Goal: Information Seeking & Learning: Check status

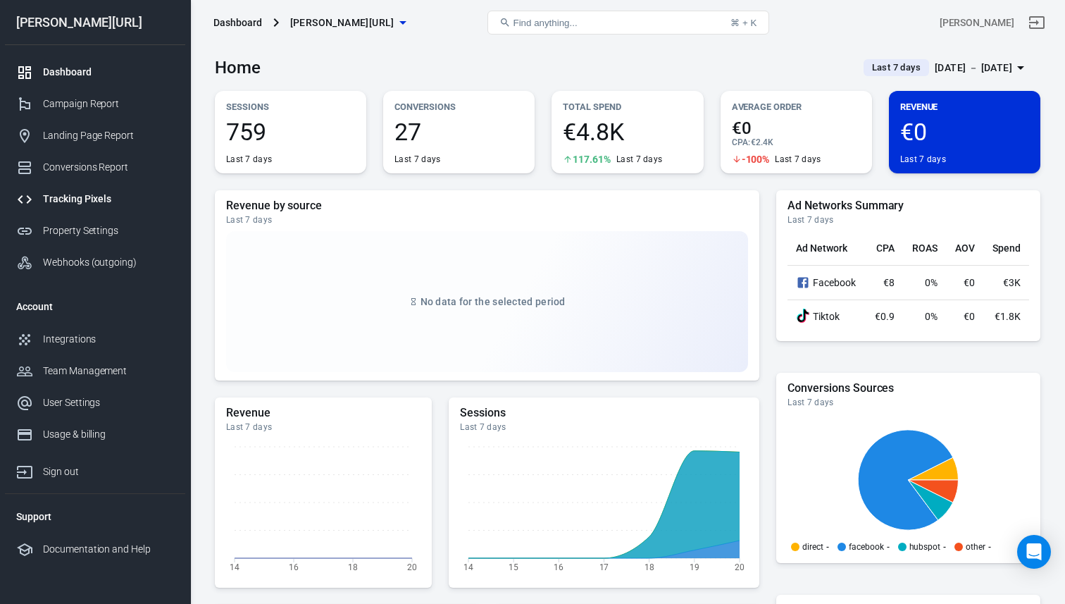
click at [156, 202] on div "Tracking Pixels" at bounding box center [108, 199] width 131 height 15
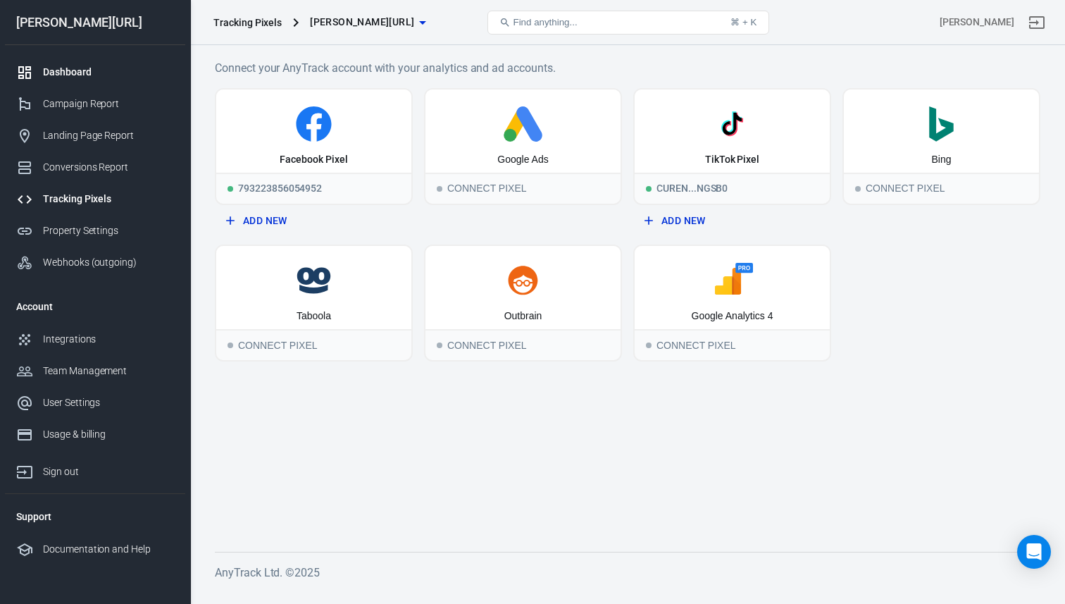
click at [124, 74] on div "Dashboard" at bounding box center [108, 72] width 131 height 15
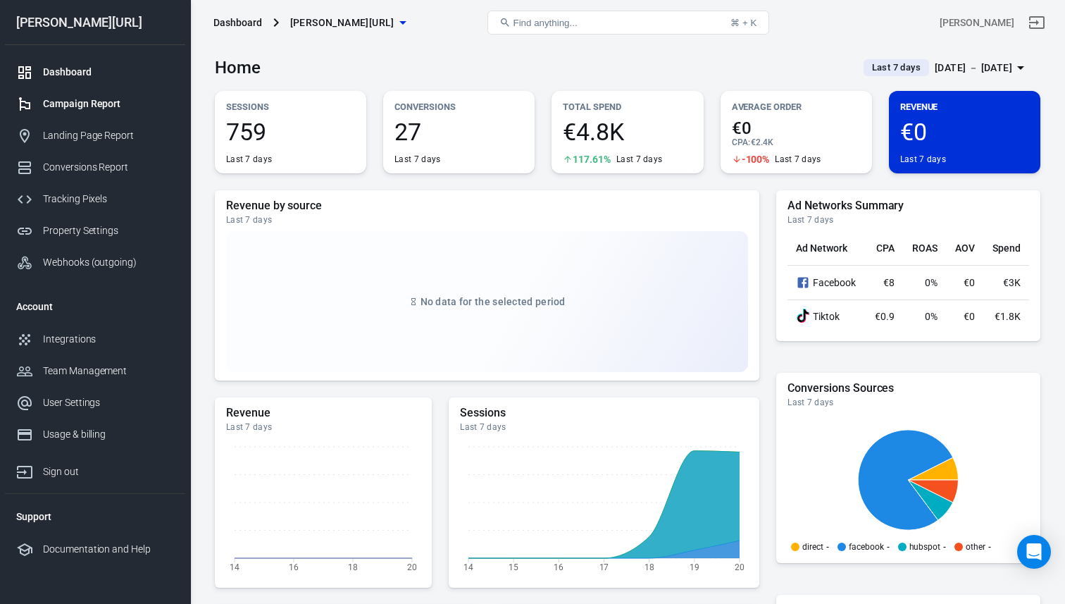
click at [157, 90] on link "Campaign Report" at bounding box center [95, 104] width 180 height 32
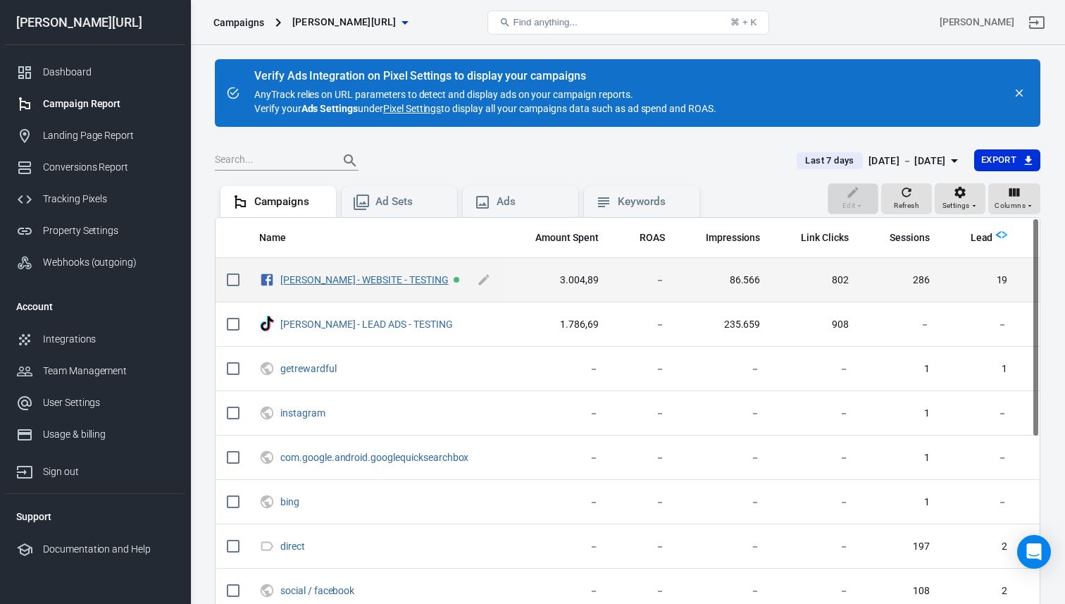
click at [332, 282] on link "[PERSON_NAME] - WEBSITE - TESTING" at bounding box center [364, 279] width 168 height 11
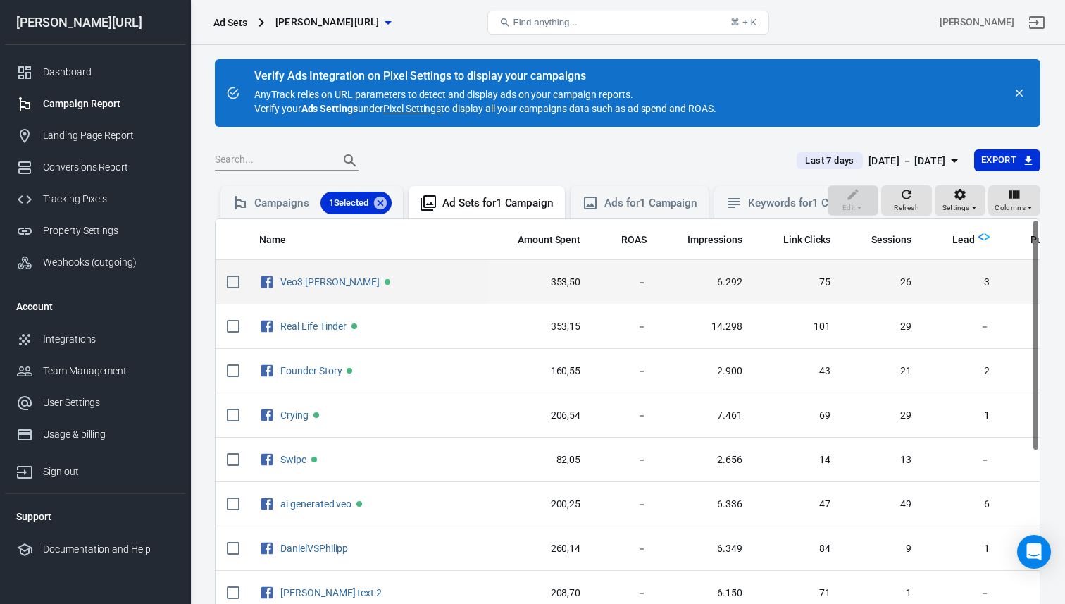
click at [238, 284] on input "scrollable content" at bounding box center [233, 282] width 30 height 30
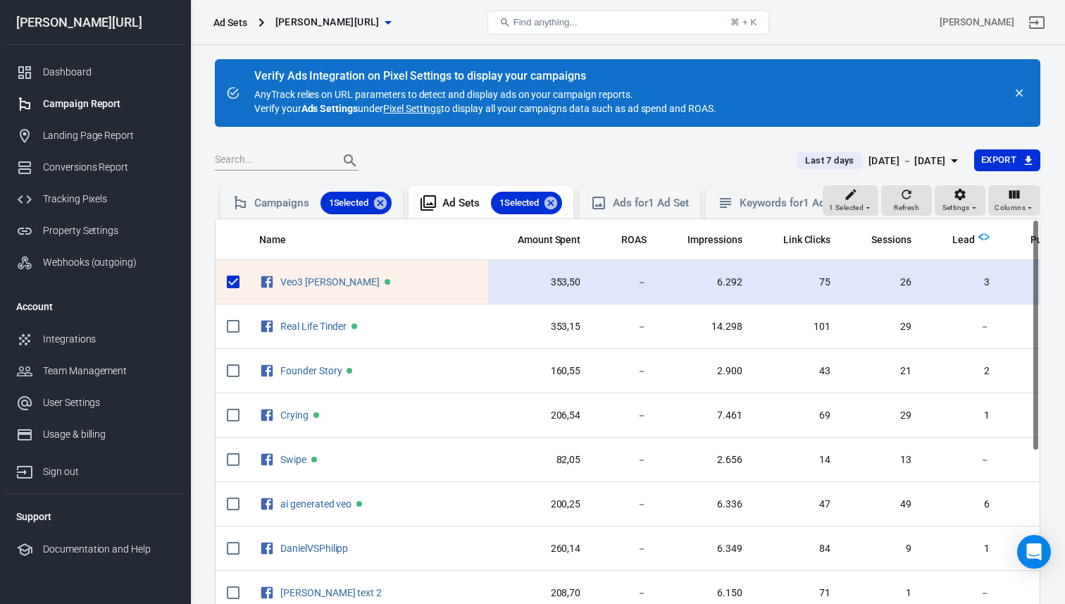
click at [237, 280] on input "scrollable content" at bounding box center [233, 282] width 30 height 30
checkbox input "false"
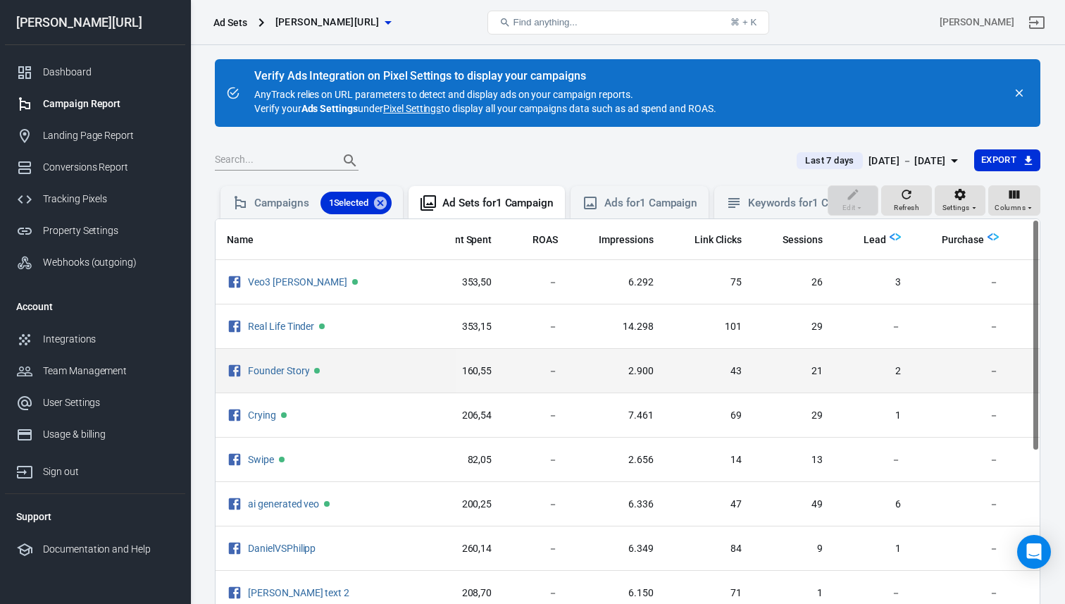
scroll to position [0, 128]
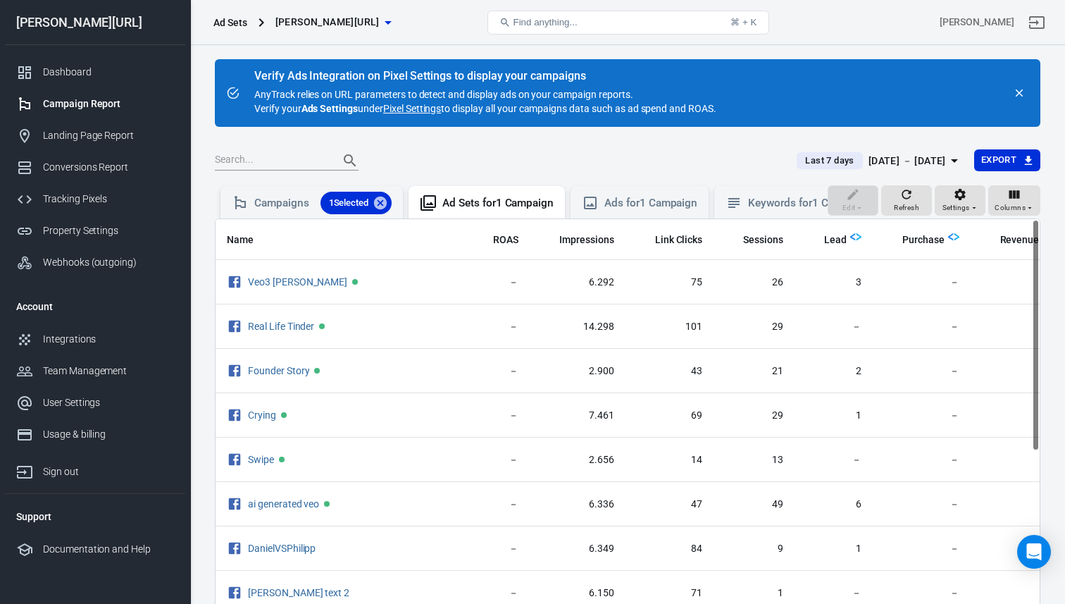
click at [869, 159] on div "[DATE] － [DATE]" at bounding box center [908, 161] width 78 height 18
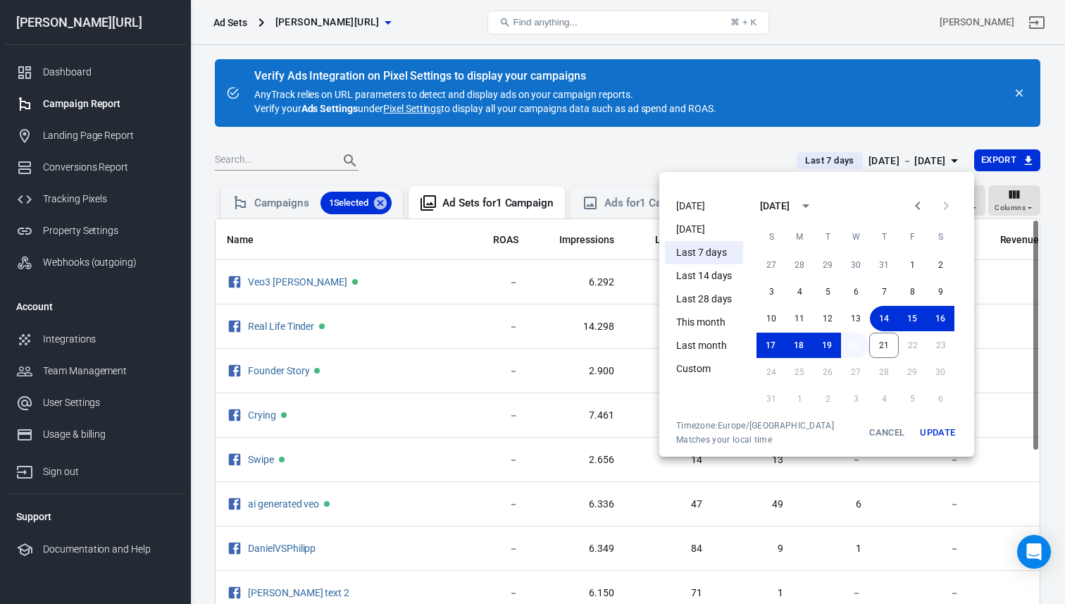
click at [854, 349] on button "20" at bounding box center [855, 345] width 28 height 25
click at [891, 347] on button "21" at bounding box center [884, 345] width 30 height 25
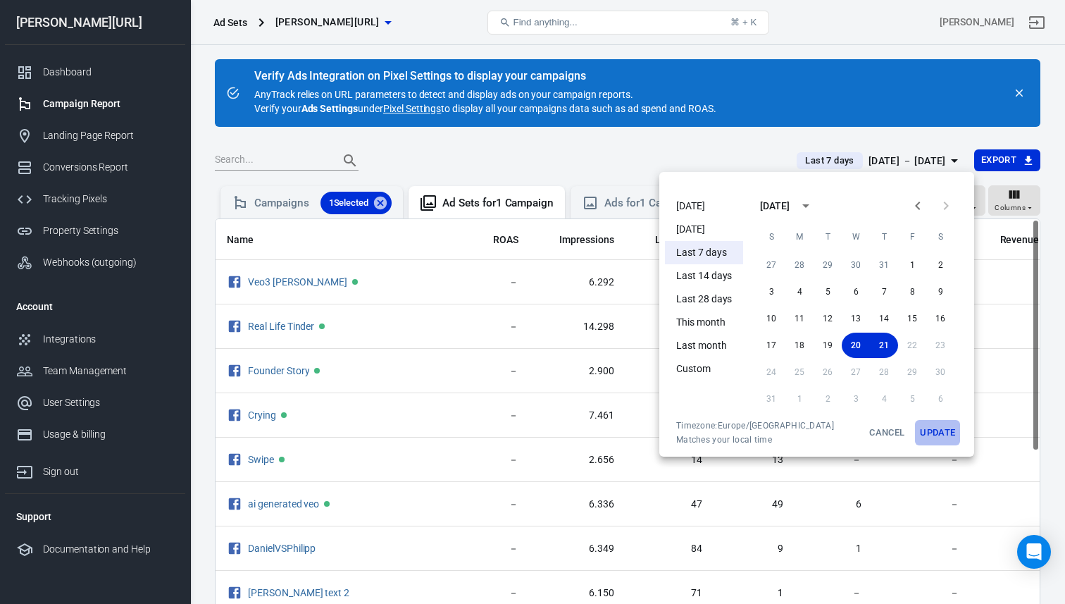
click at [955, 441] on button "Update" at bounding box center [937, 432] width 45 height 25
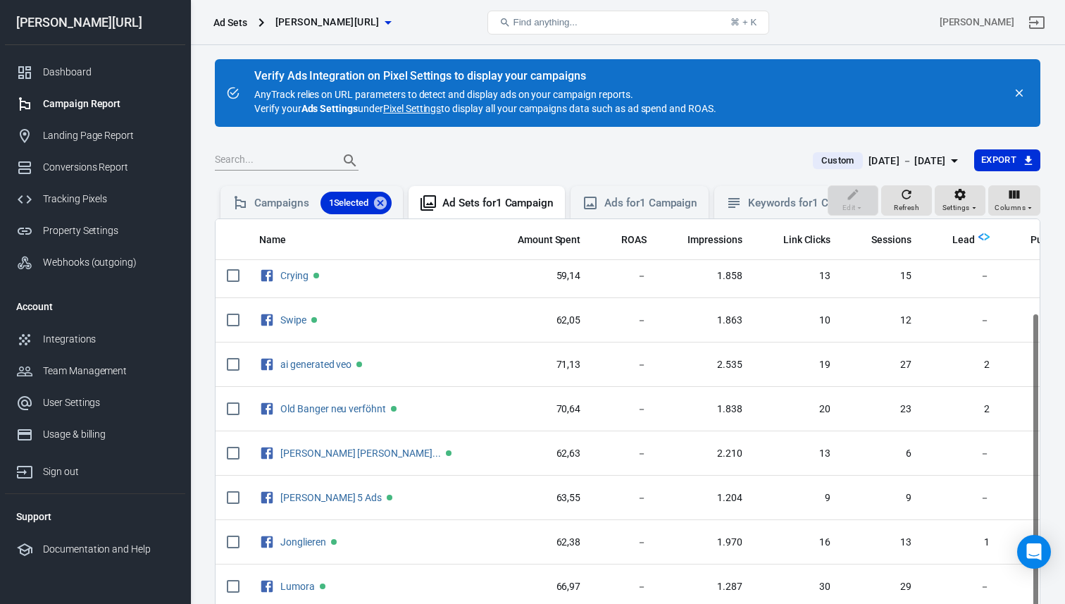
scroll to position [183, 0]
click at [897, 161] on div "[DATE] － [DATE]" at bounding box center [908, 161] width 78 height 18
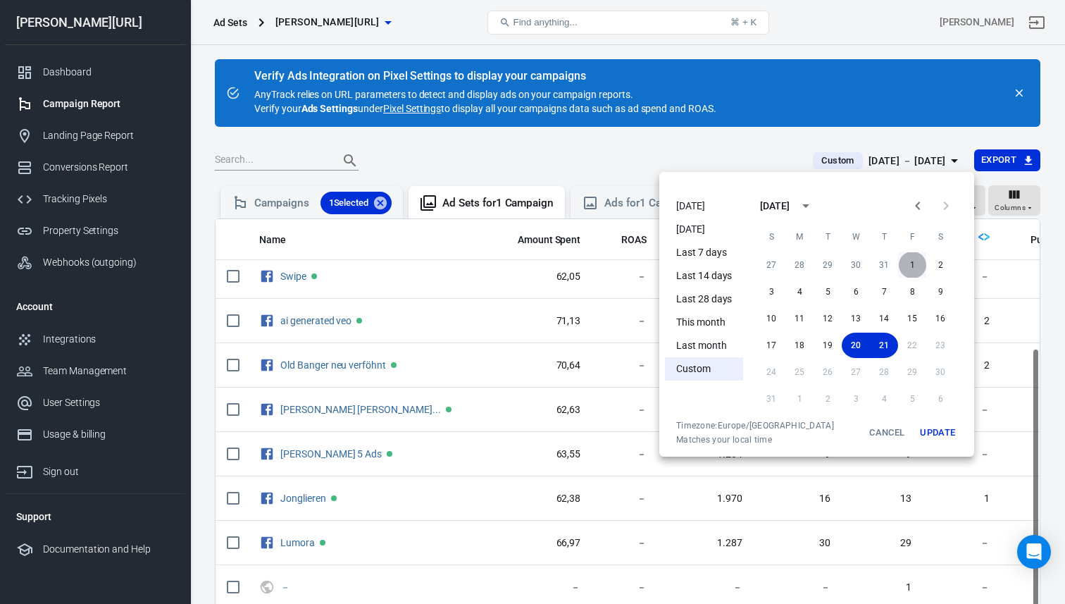
click at [904, 258] on button "1" at bounding box center [912, 264] width 28 height 25
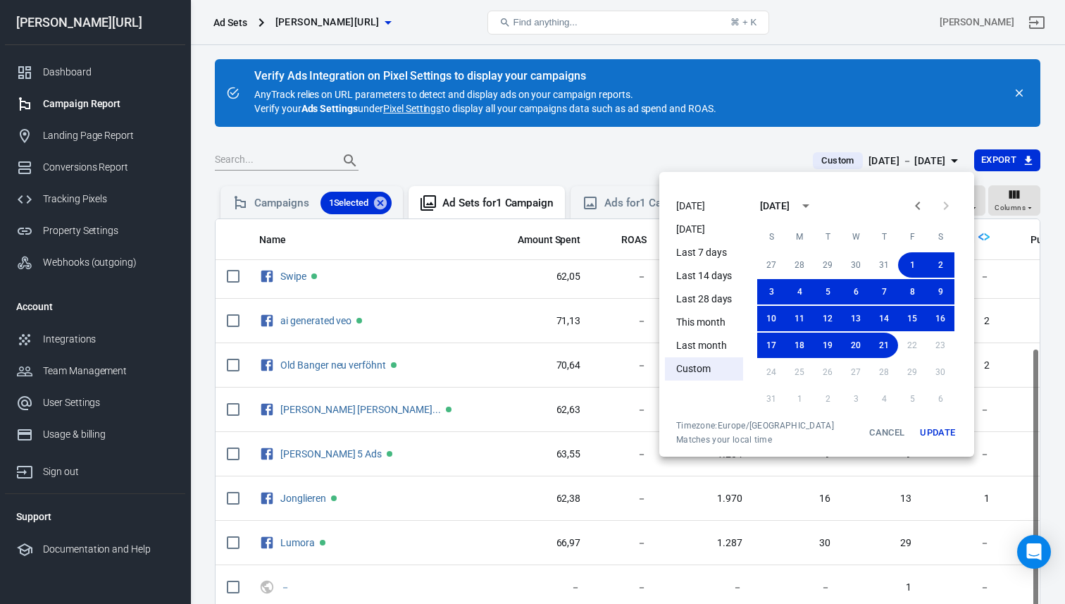
click at [940, 440] on button "Update" at bounding box center [937, 432] width 45 height 25
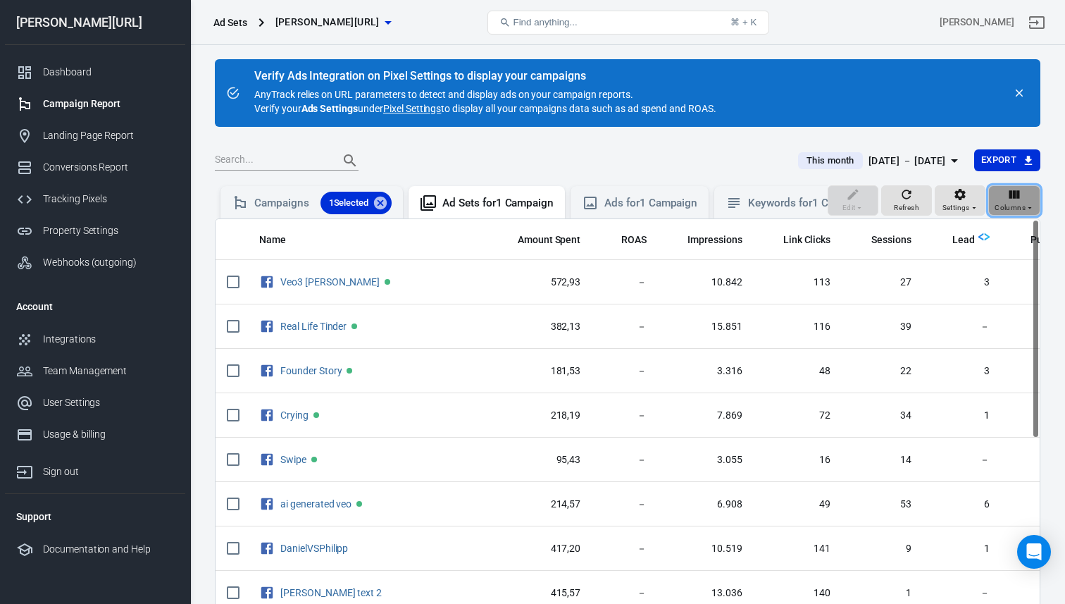
click at [1009, 194] on icon "button" at bounding box center [1015, 194] width 14 height 14
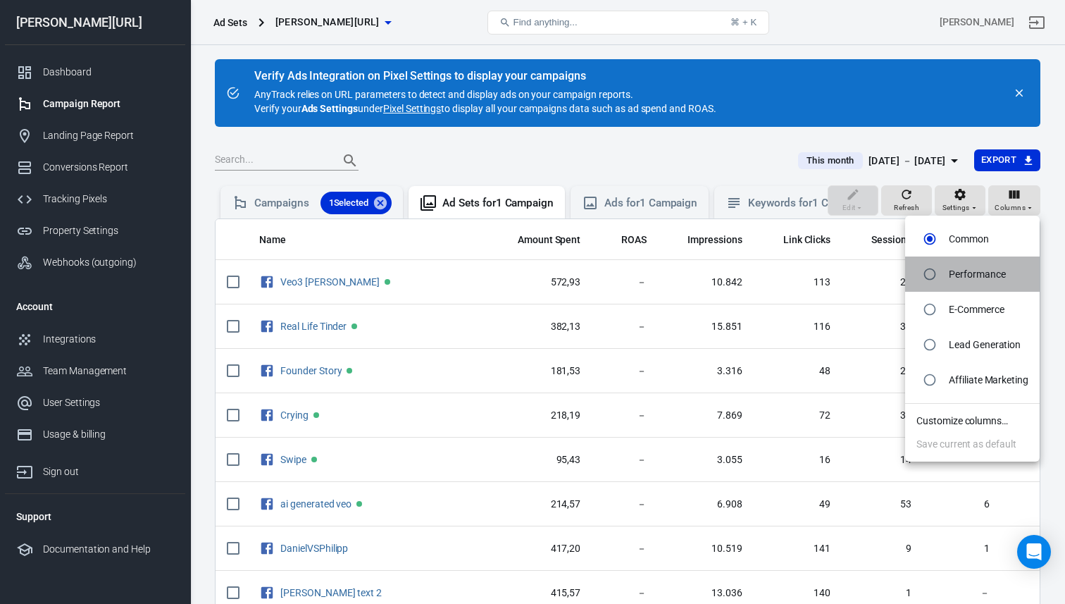
click at [986, 268] on p "Performance" at bounding box center [977, 274] width 56 height 15
radio input "false"
radio input "true"
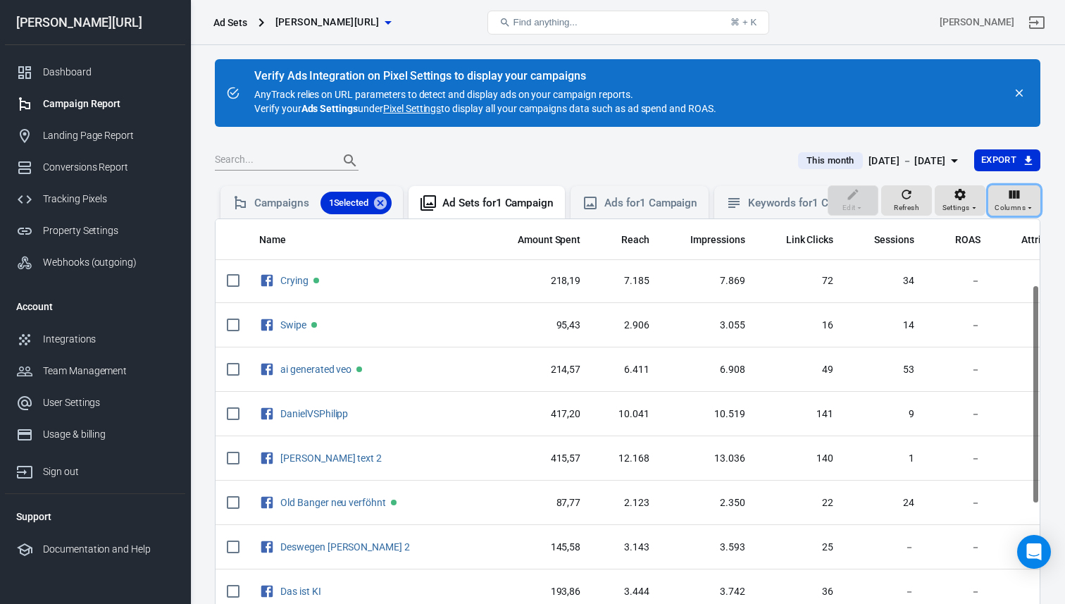
scroll to position [218, 0]
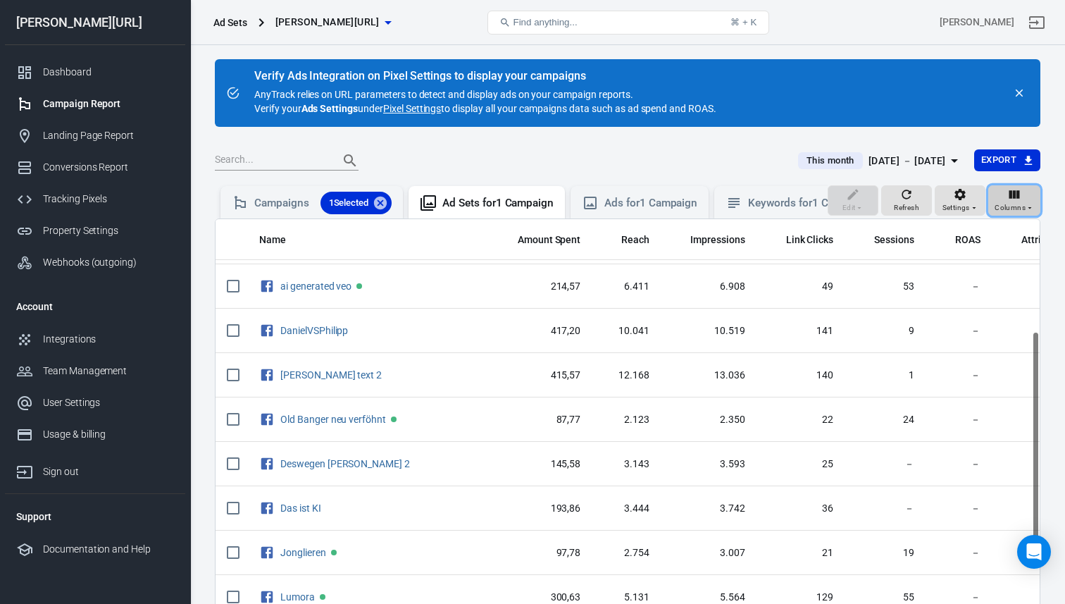
click at [1034, 215] on button "Columns" at bounding box center [1015, 200] width 52 height 31
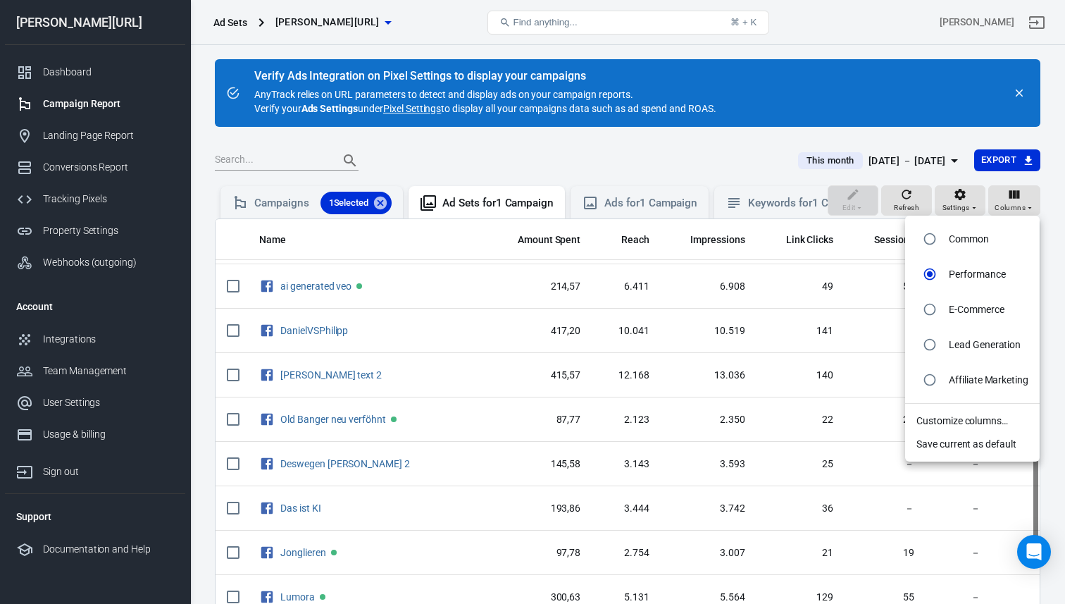
click at [970, 235] on p "Common" at bounding box center [969, 239] width 40 height 15
radio input "true"
radio input "false"
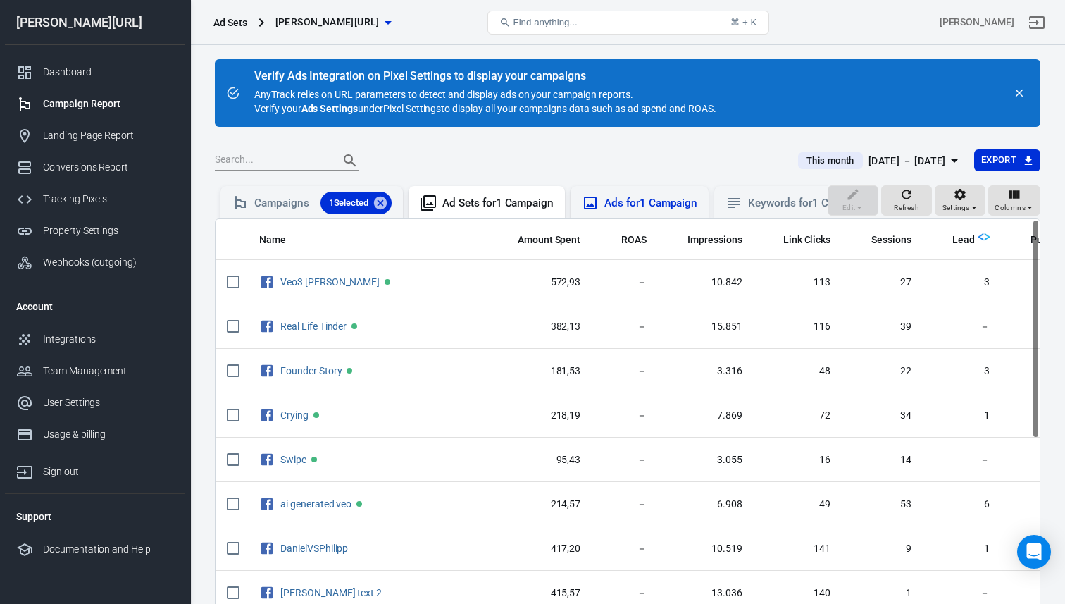
click at [652, 214] on div "Ads for 1 Campaign" at bounding box center [640, 202] width 138 height 32
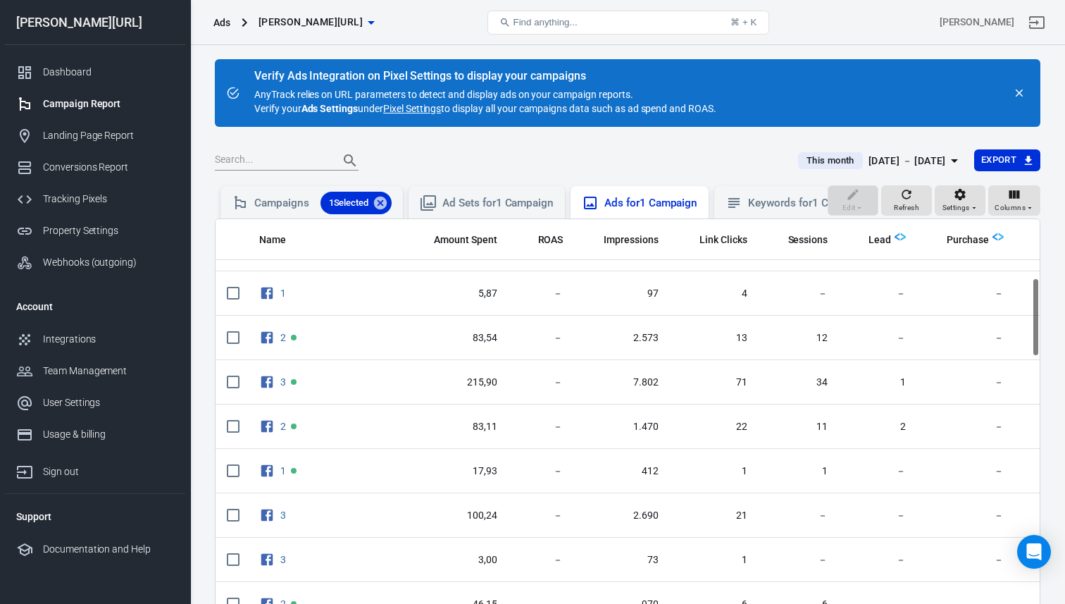
scroll to position [588, 0]
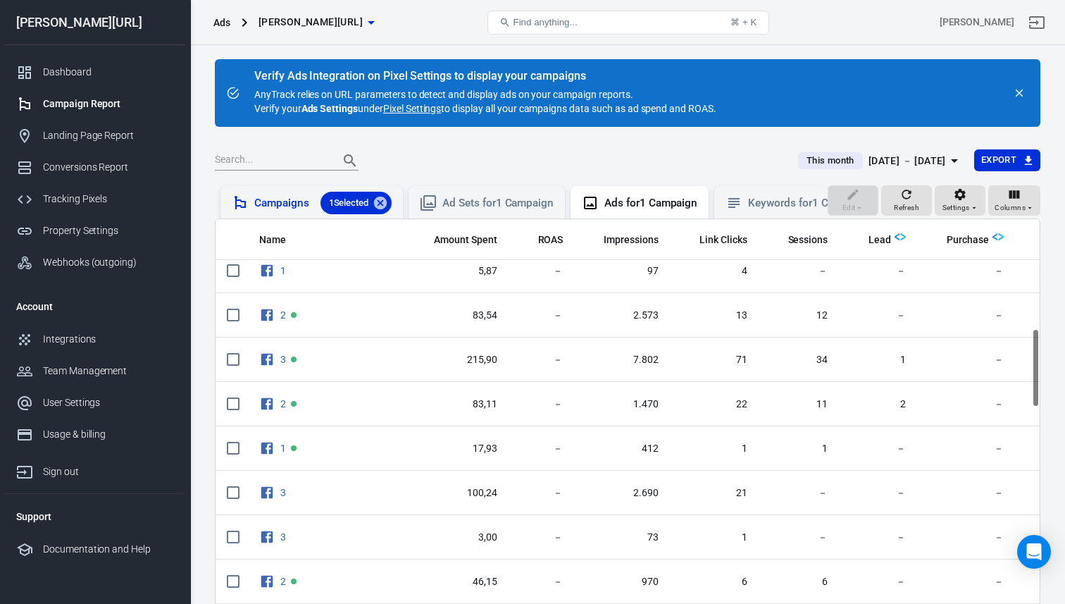
click at [292, 216] on div "Campaigns 1 Selected" at bounding box center [312, 202] width 182 height 32
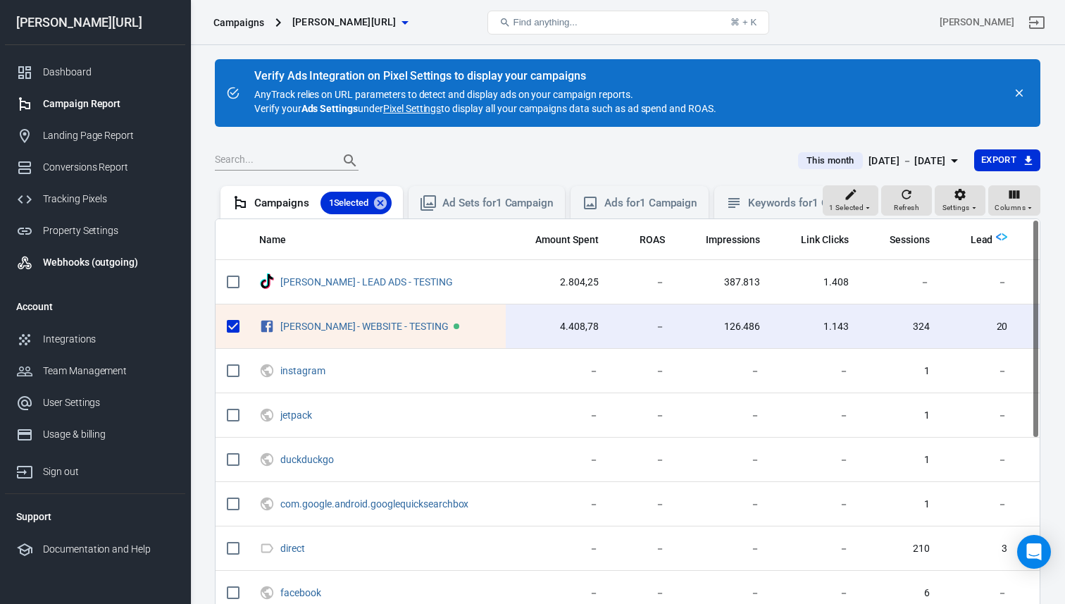
click at [142, 259] on div "Webhooks (outgoing)" at bounding box center [108, 262] width 131 height 15
